Goal: Task Accomplishment & Management: Use online tool/utility

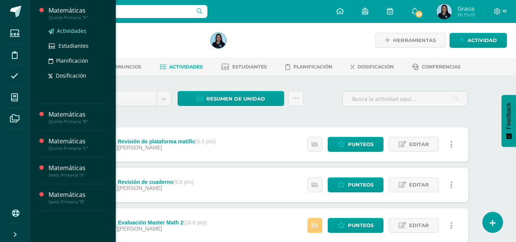
click at [65, 31] on span "Actividades" at bounding box center [71, 30] width 29 height 7
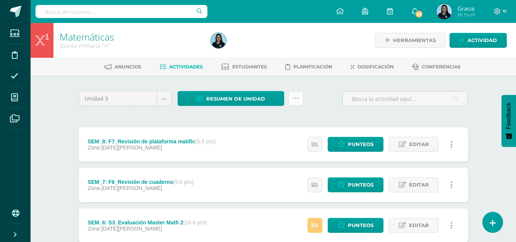
click at [296, 99] on icon at bounding box center [296, 98] width 6 height 6
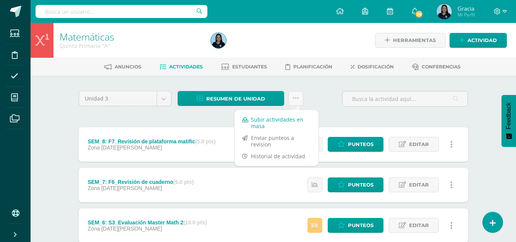
click at [275, 120] on link "Subir actividades en masa" at bounding box center [277, 122] width 84 height 18
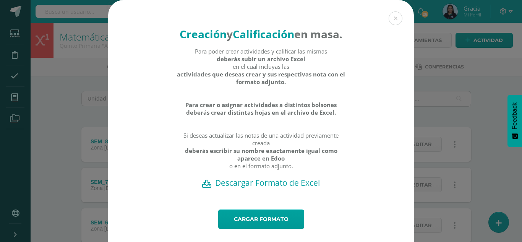
scroll to position [30, 0]
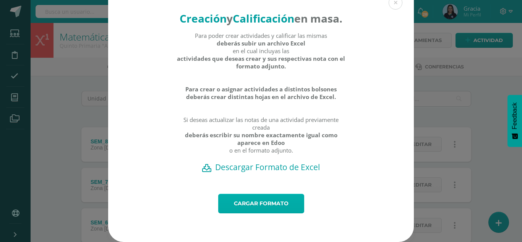
click at [247, 204] on link "Cargar formato" at bounding box center [261, 203] width 86 height 19
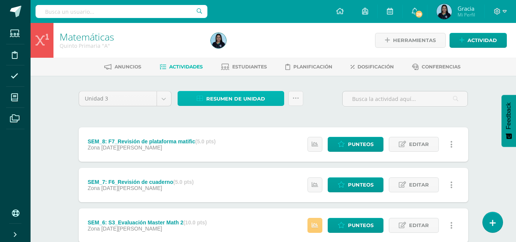
click at [222, 102] on span "Resumen de unidad" at bounding box center [235, 99] width 59 height 14
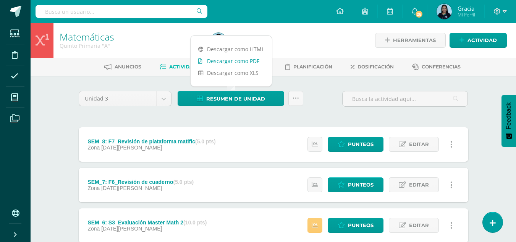
click at [210, 63] on link "Descargar como PDF" at bounding box center [231, 61] width 81 height 12
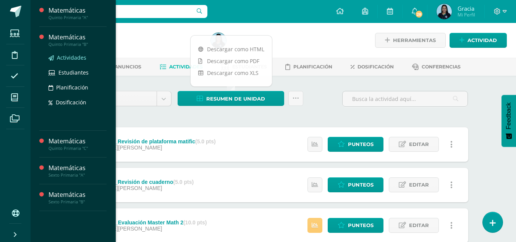
click at [66, 60] on span "Actividades" at bounding box center [71, 57] width 29 height 7
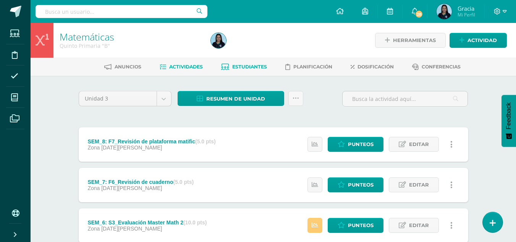
click at [247, 64] on span "Estudiantes" at bounding box center [249, 67] width 35 height 6
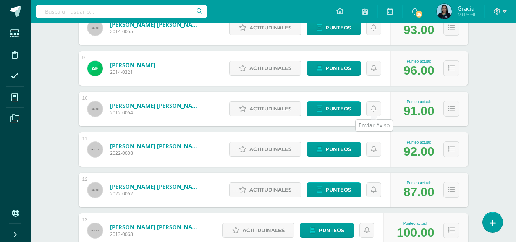
scroll to position [469, 0]
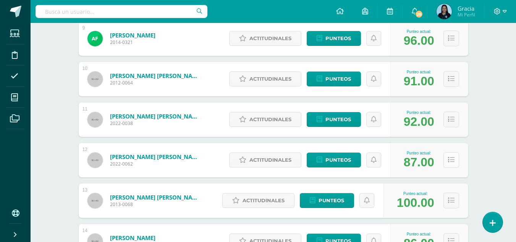
click at [451, 164] on button at bounding box center [451, 160] width 16 height 16
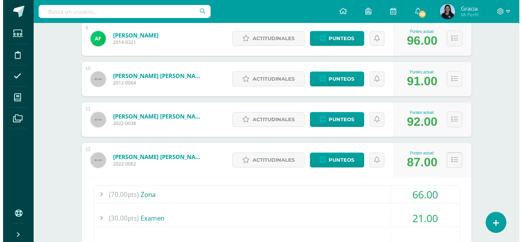
scroll to position [565, 0]
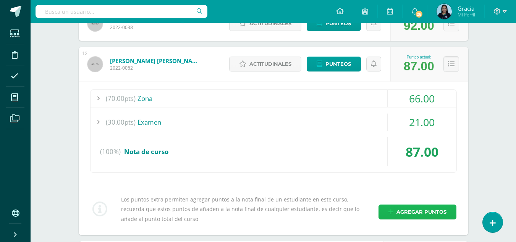
click at [403, 207] on span "Agregar puntos" at bounding box center [422, 212] width 50 height 14
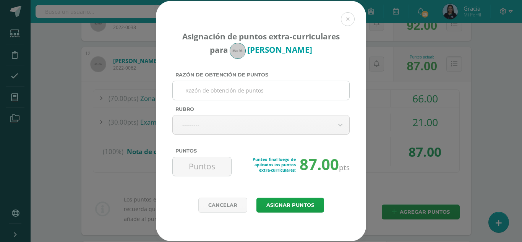
paste input "Orden y estructura de folder"
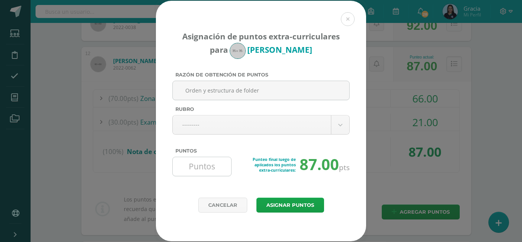
type input "Orden y estructura de folder"
click at [196, 169] on input "Puntos" at bounding box center [202, 166] width 52 height 19
type input "3"
click at [279, 201] on button "Asignar puntos" at bounding box center [290, 204] width 68 height 15
